Goal: Obtain resource: Obtain resource

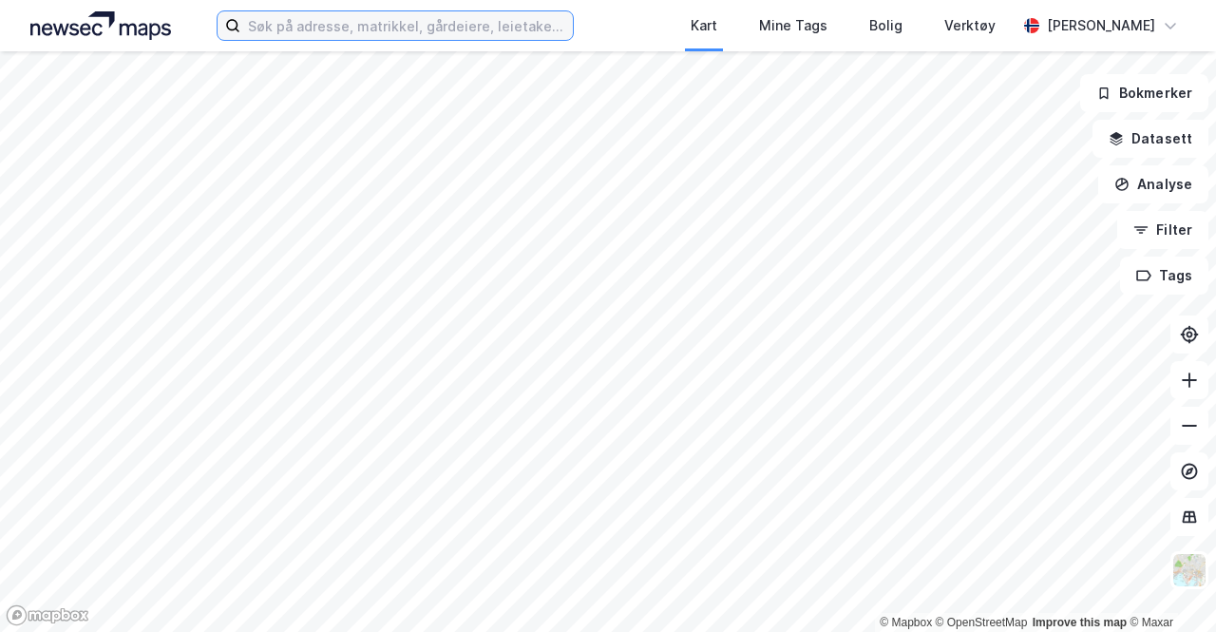
click at [315, 15] on input at bounding box center [406, 25] width 333 height 29
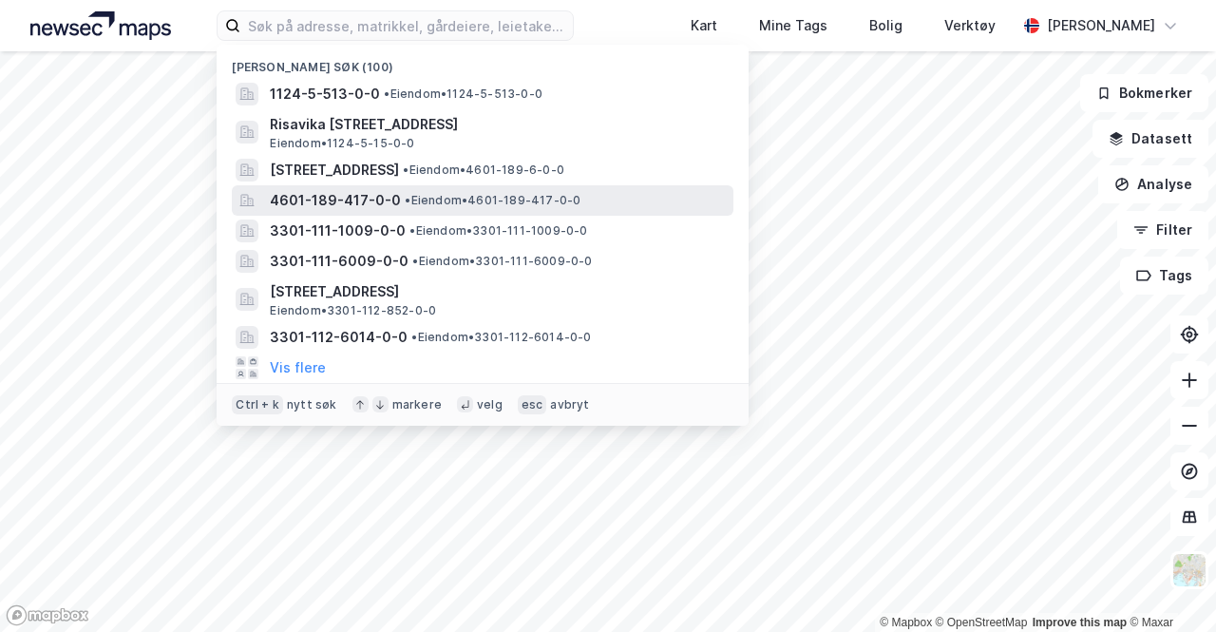
click at [376, 201] on span "4601-189-417-0-0" at bounding box center [335, 200] width 131 height 23
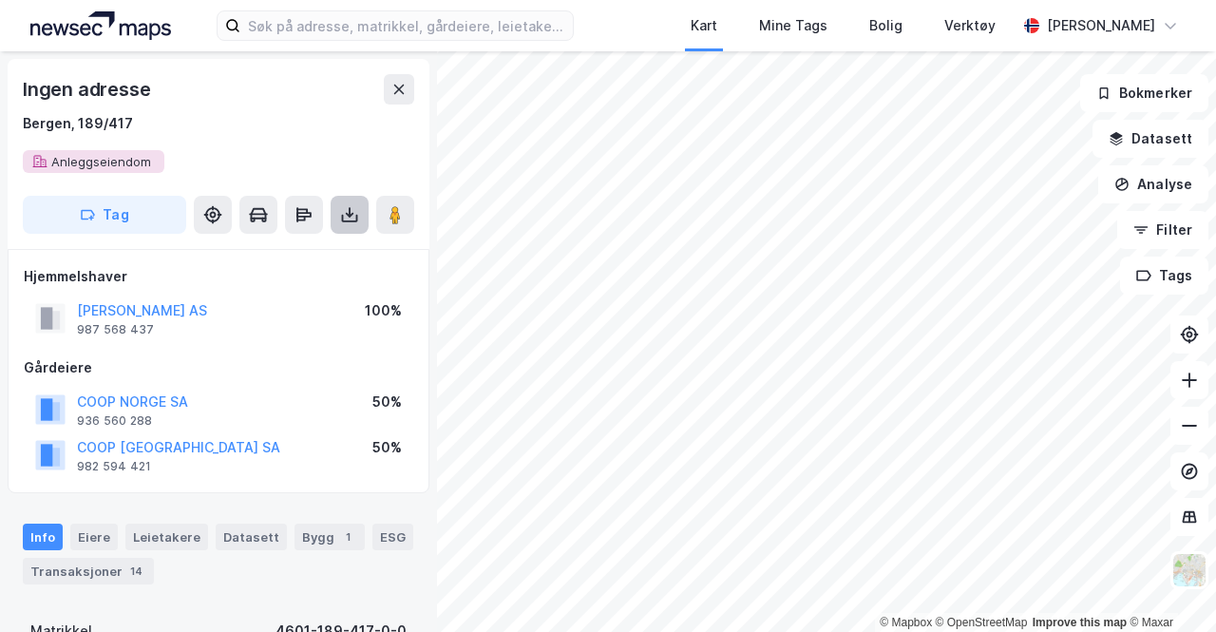
click at [345, 221] on icon at bounding box center [350, 219] width 16 height 8
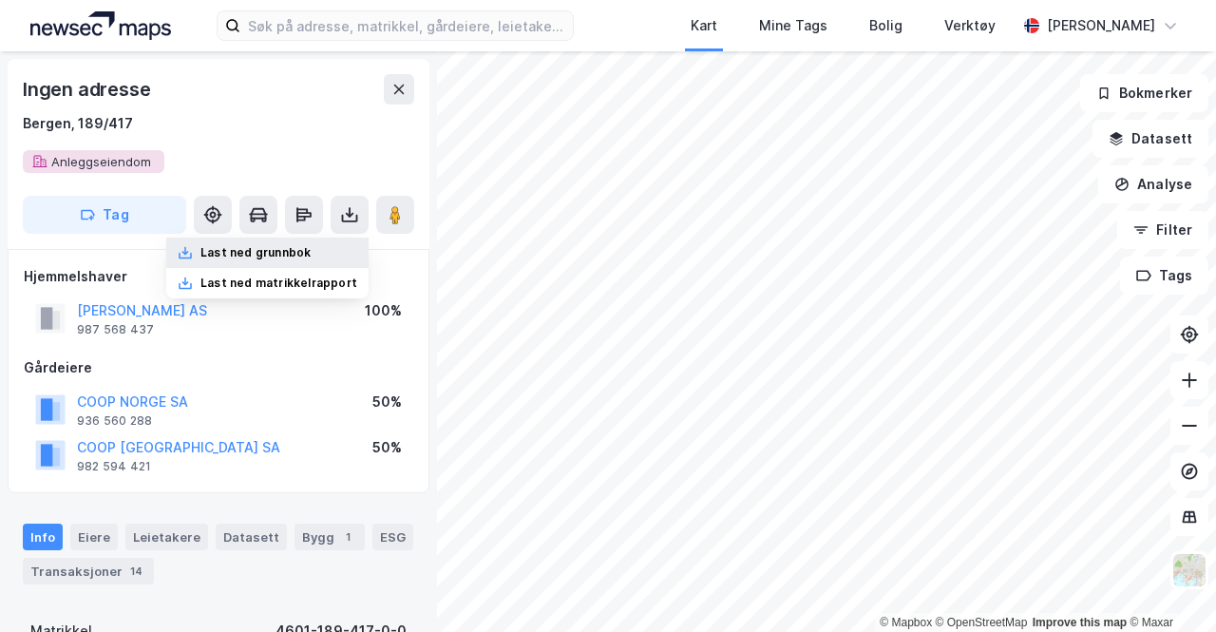
click at [305, 248] on div "Last ned grunnbok" at bounding box center [256, 252] width 110 height 15
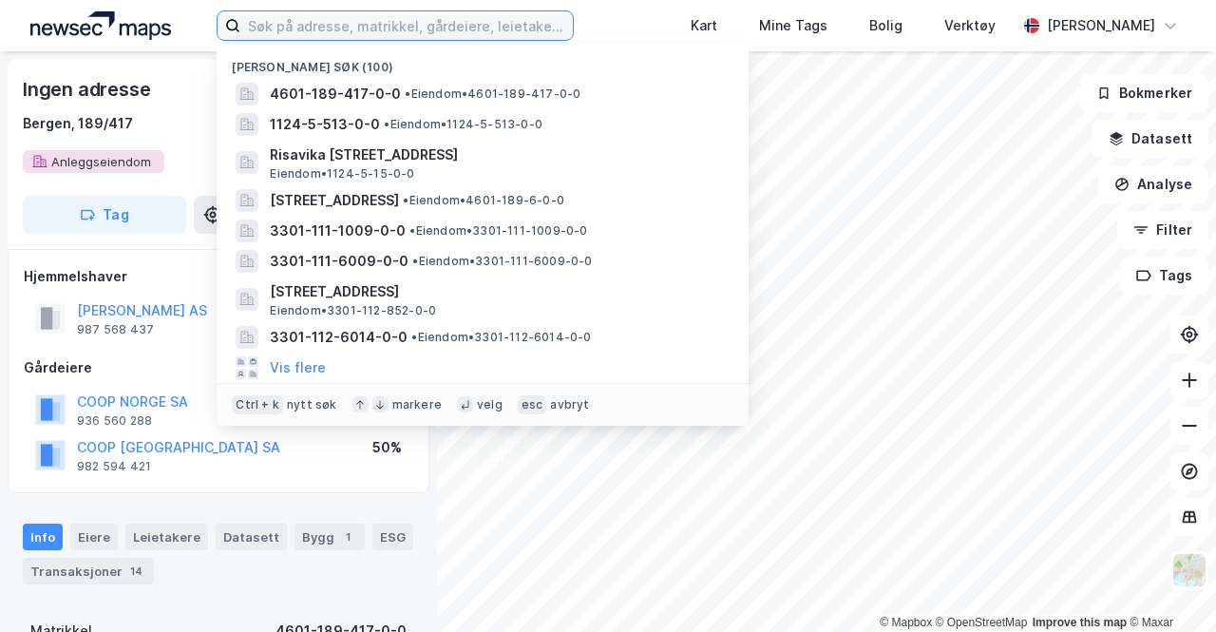
click at [399, 24] on input at bounding box center [406, 25] width 333 height 29
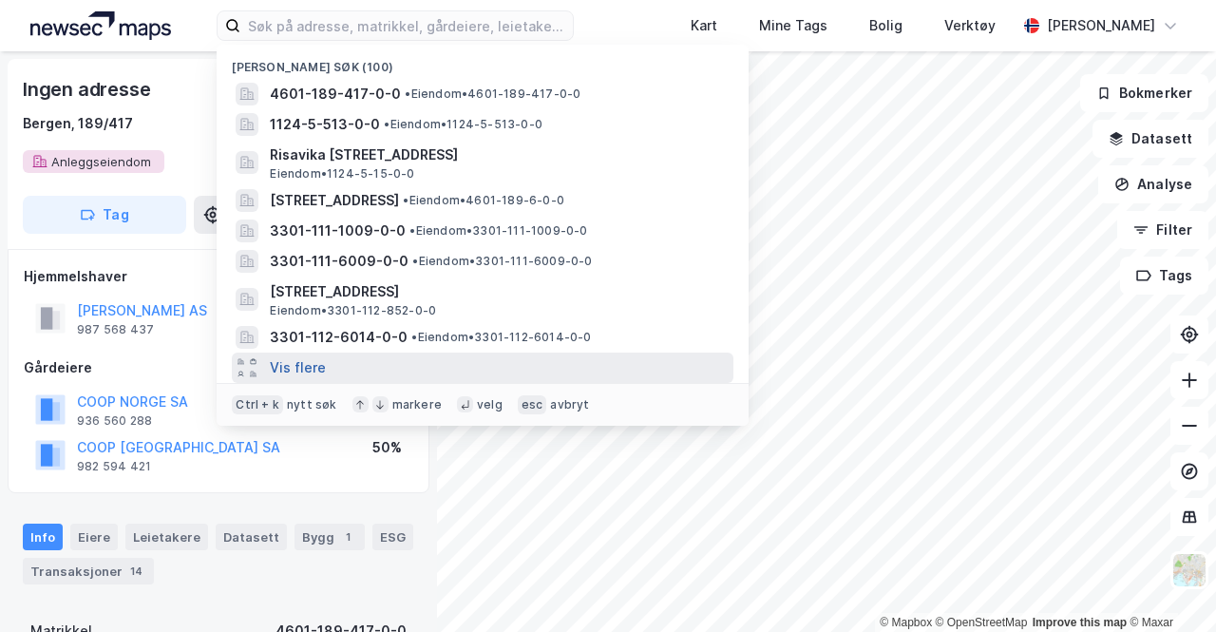
click at [308, 363] on button "Vis flere" at bounding box center [298, 367] width 56 height 23
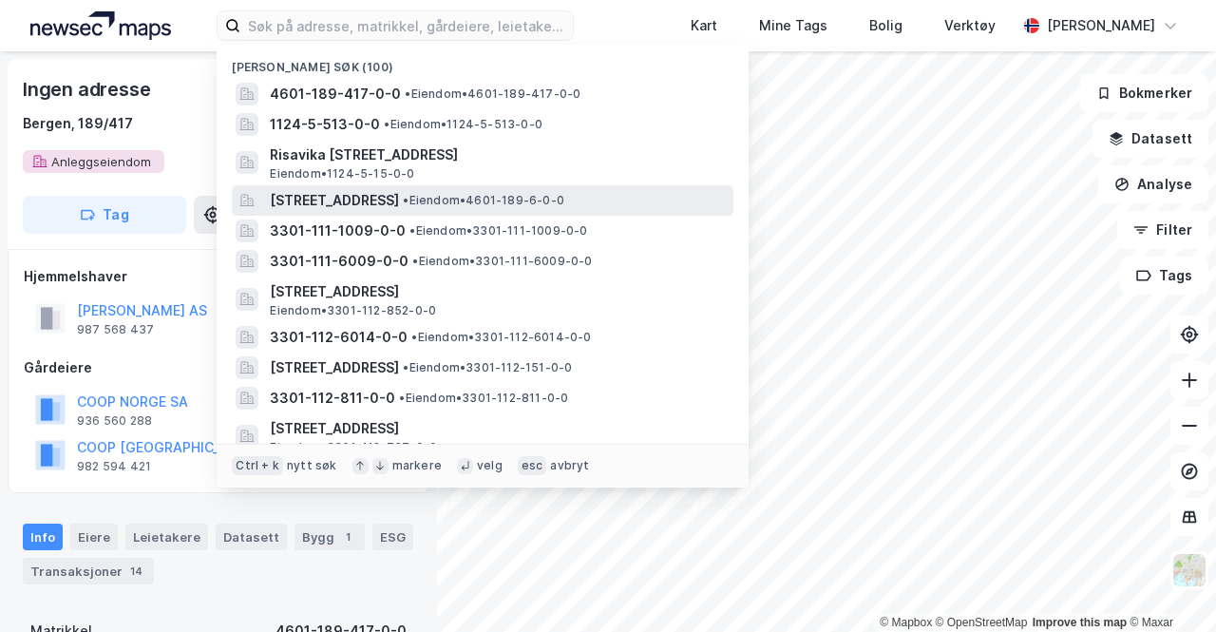
click at [563, 205] on span "• Eiendom • 4601-189-6-0-0" at bounding box center [484, 200] width 162 height 15
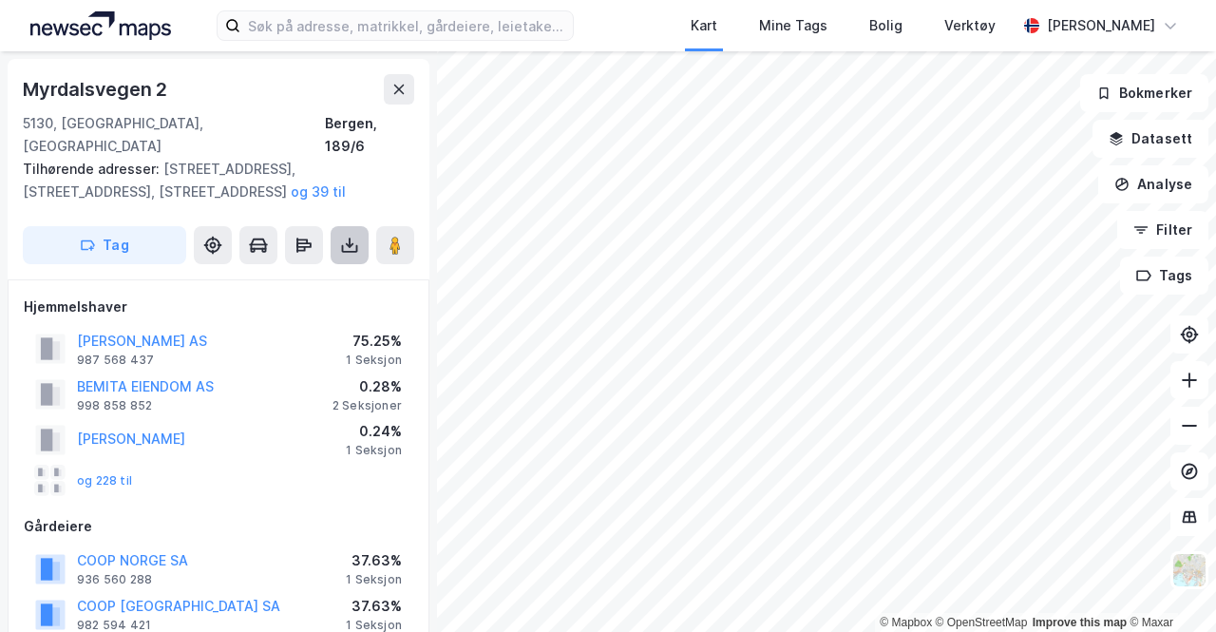
click at [354, 236] on icon at bounding box center [349, 245] width 19 height 19
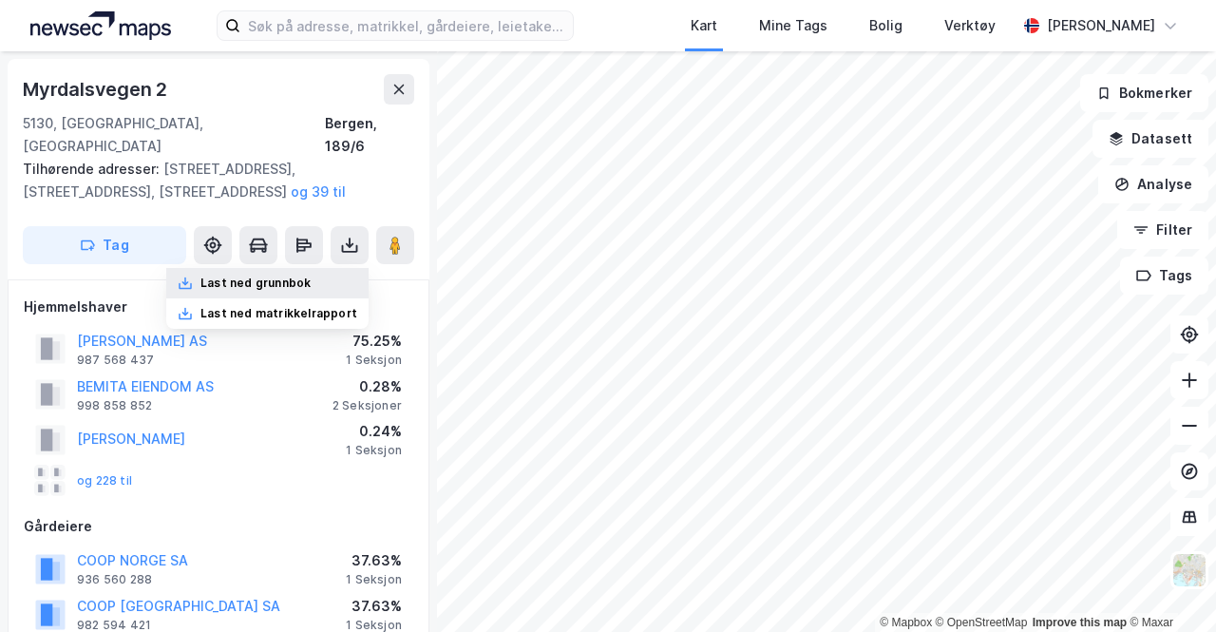
click at [306, 276] on div "Last ned grunnbok" at bounding box center [256, 283] width 110 height 15
click at [120, 279] on div "Hjemmelshaver ÅSANE HANDEL AS 987 568 437 75.25% 1 Seksjon BEMITA EIENDOM AS 99…" at bounding box center [219, 465] width 422 height 373
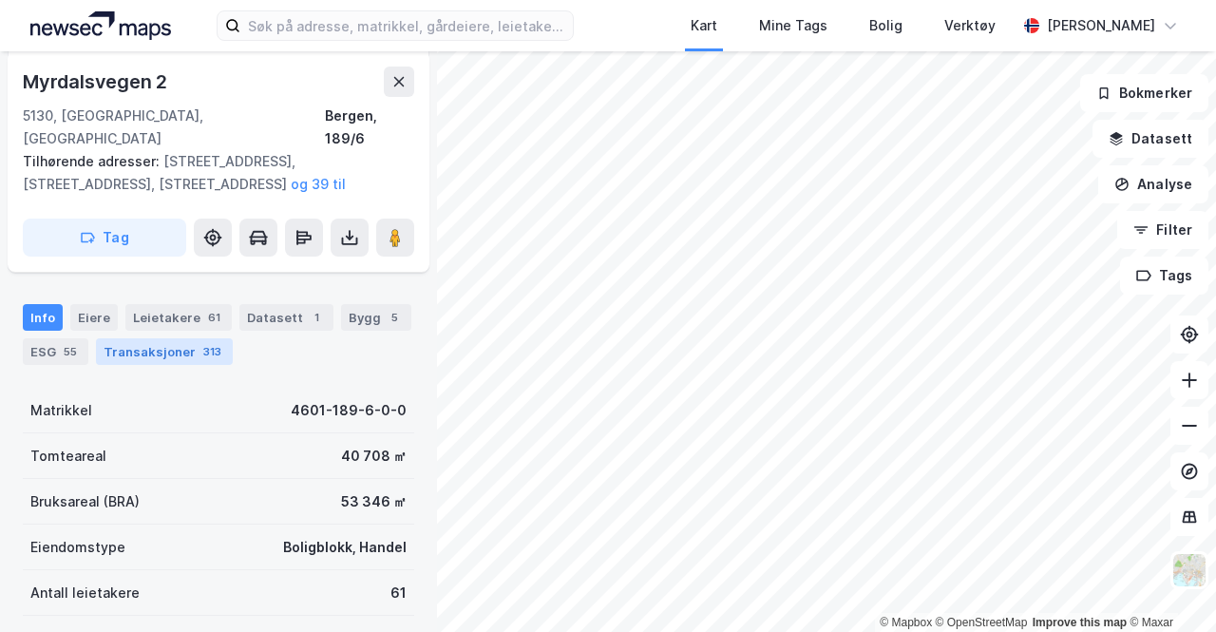
scroll to position [377, 0]
click at [90, 306] on div "Eiere" at bounding box center [94, 319] width 48 height 27
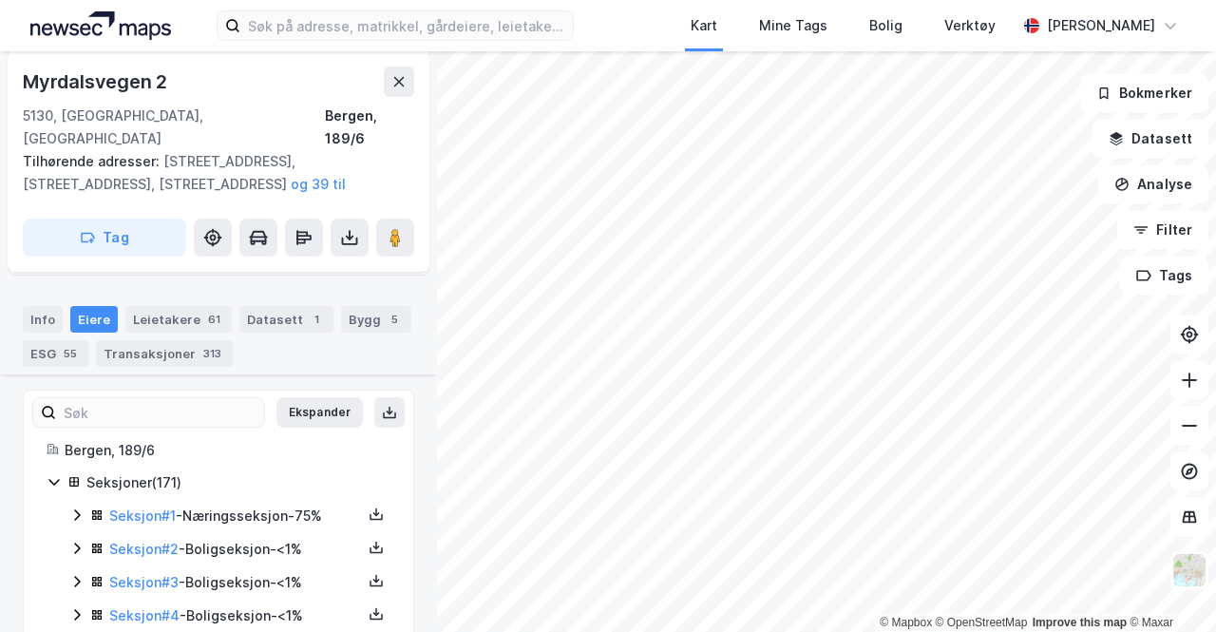
scroll to position [417, 0]
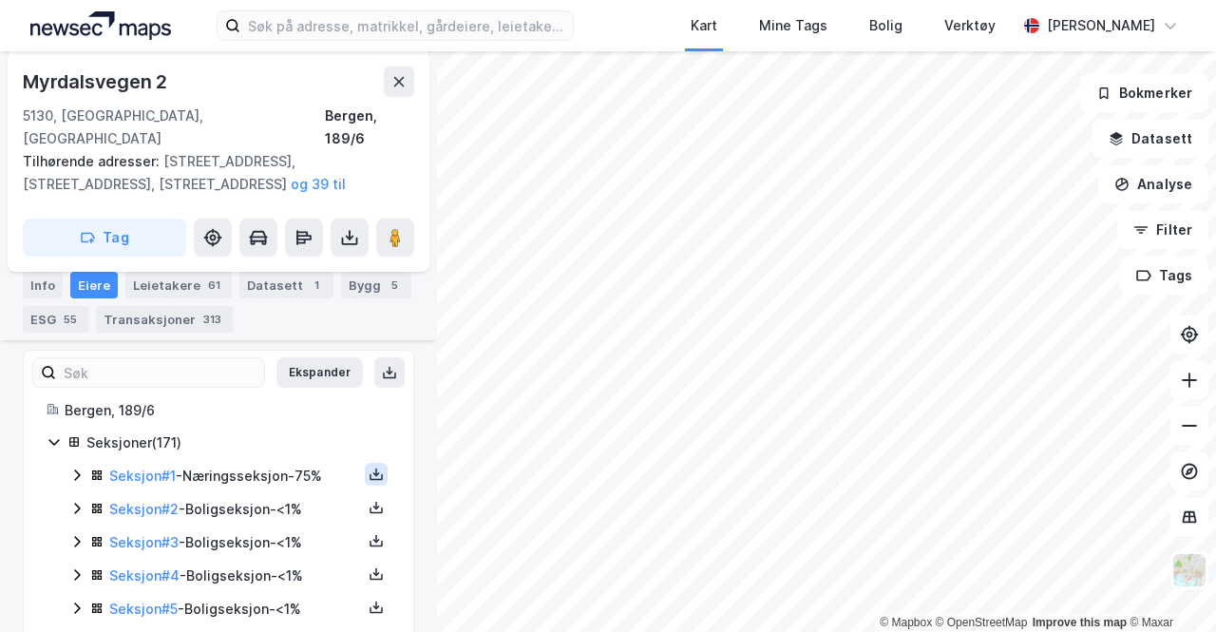
click at [369, 467] on icon at bounding box center [376, 474] width 15 height 15
click at [295, 397] on div "Grunnbok" at bounding box center [271, 417] width 167 height 46
